Goal: Navigation & Orientation: Find specific page/section

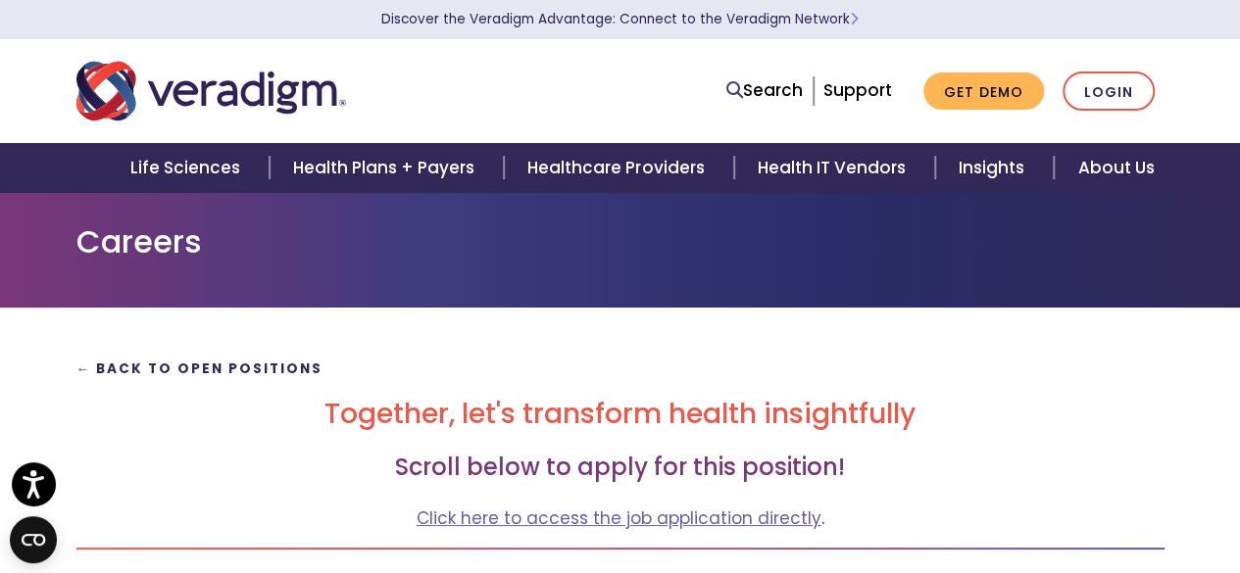
click at [188, 361] on strong "← Back to Open Positions" at bounding box center [199, 369] width 247 height 19
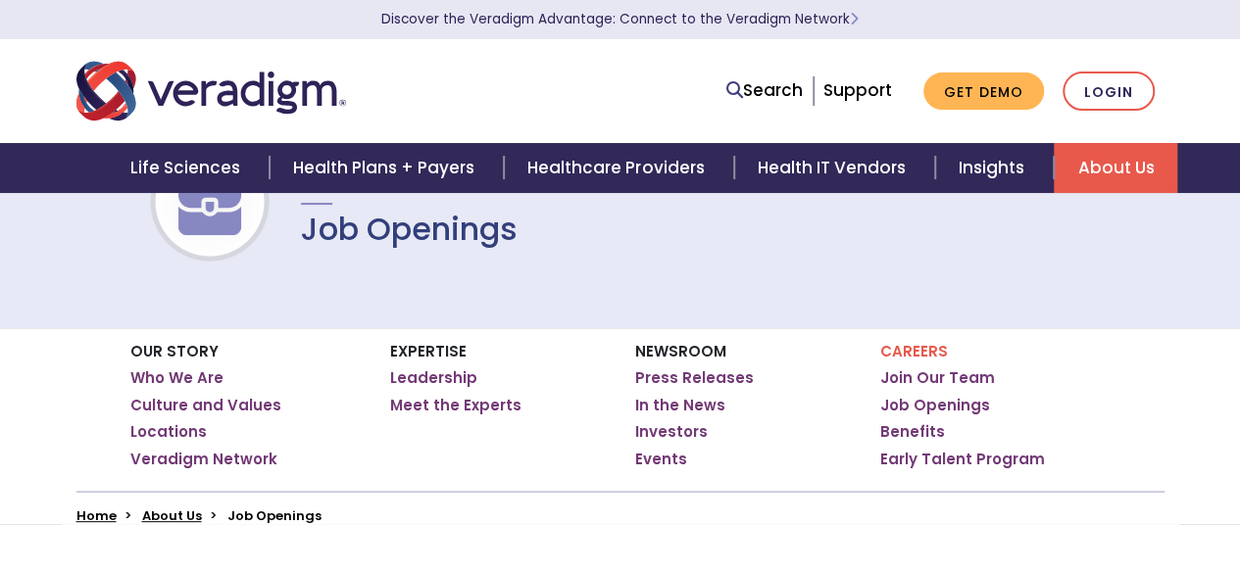
scroll to position [115, 0]
